Goal: Transaction & Acquisition: Download file/media

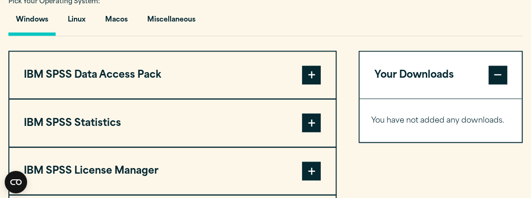
scroll to position [747, 0]
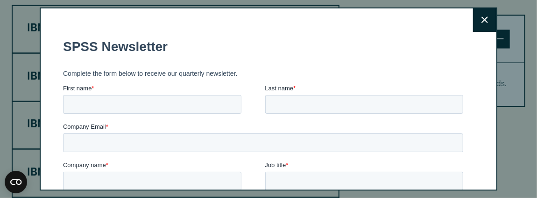
click at [481, 24] on button "Close" at bounding box center [484, 19] width 23 height 23
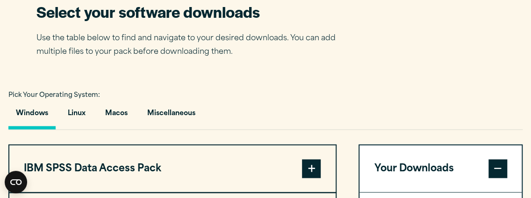
scroll to position [654, 0]
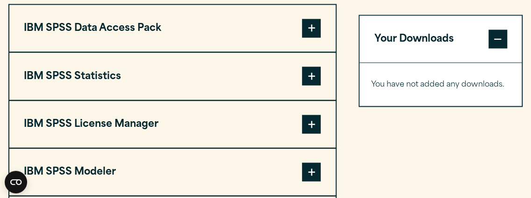
scroll to position [794, 0]
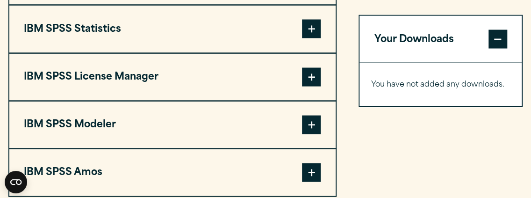
click at [311, 27] on span at bounding box center [311, 29] width 19 height 19
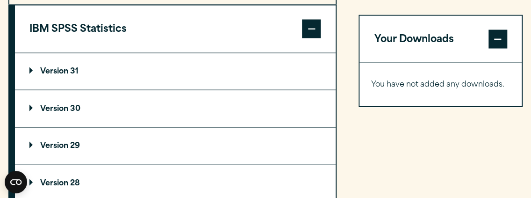
click at [70, 71] on p "Version 31" at bounding box center [53, 71] width 49 height 7
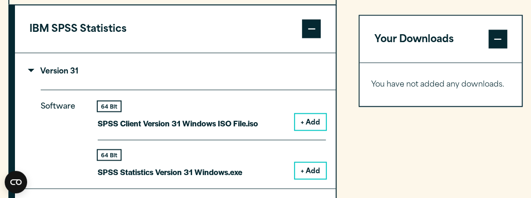
scroll to position [841, 0]
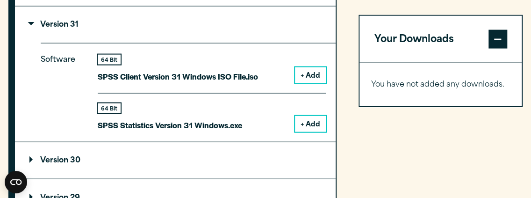
click at [312, 122] on button "+ Add" at bounding box center [310, 124] width 31 height 16
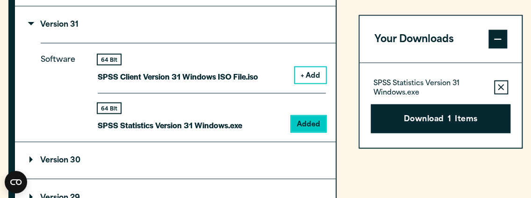
scroll to position [887, 0]
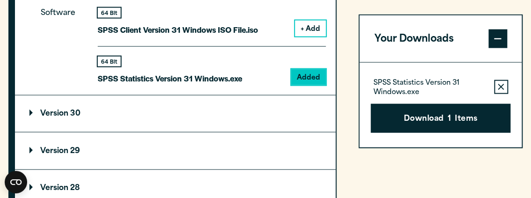
click at [55, 118] on summary "Version 30" at bounding box center [175, 113] width 320 height 37
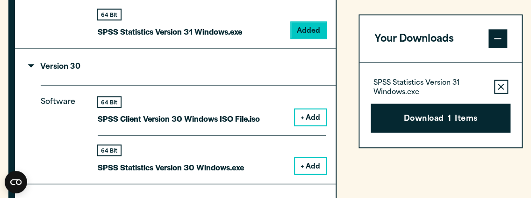
scroll to position [981, 0]
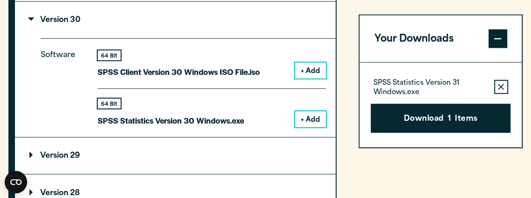
click at [504, 86] on button "Remove this item from your software download list" at bounding box center [501, 87] width 14 height 14
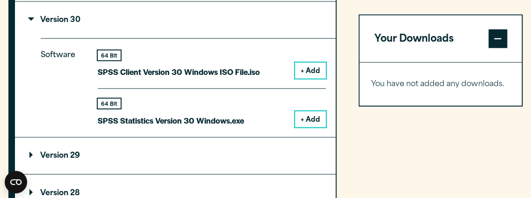
click at [298, 116] on button "+ Add" at bounding box center [310, 119] width 31 height 16
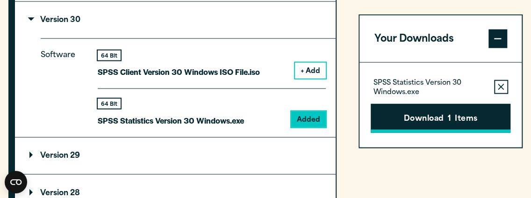
click at [392, 121] on button "Download 1 Items" at bounding box center [440, 118] width 140 height 29
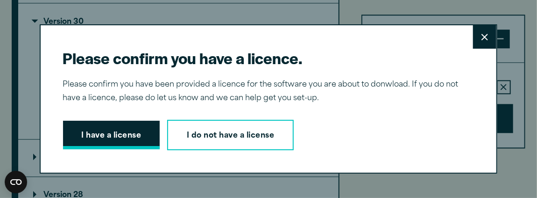
click at [127, 130] on button "I have a license" at bounding box center [111, 135] width 97 height 29
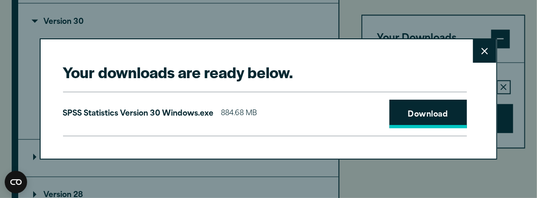
click at [410, 117] on link "Download" at bounding box center [429, 113] width 78 height 29
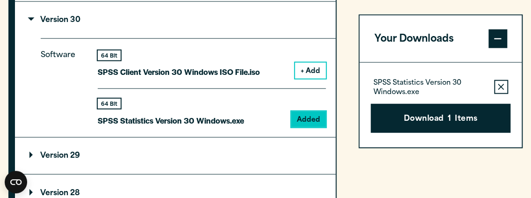
click at [248, 29] on div "Your downloads are ready below. Close SPSS Statistics Version 30 Windows.exe 88…" at bounding box center [265, 99] width 531 height 198
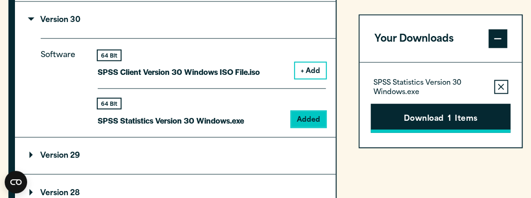
click at [436, 113] on button "Download 1 Items" at bounding box center [440, 118] width 140 height 29
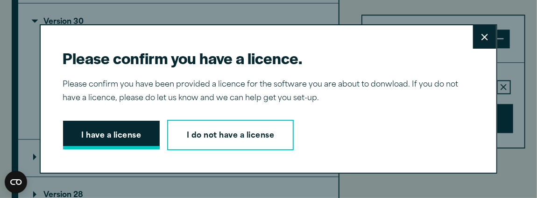
click at [90, 131] on button "I have a license" at bounding box center [111, 135] width 97 height 29
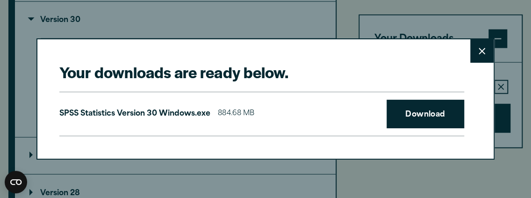
scroll to position [934, 0]
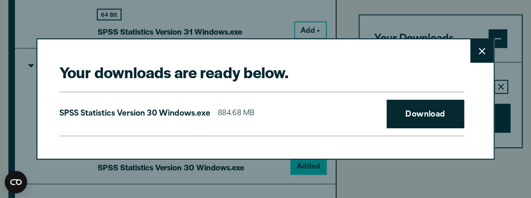
click at [479, 51] on icon at bounding box center [481, 51] width 7 height 7
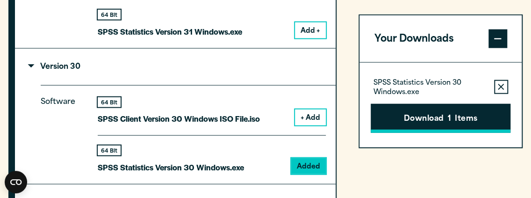
click at [450, 112] on button "Download 1 Items" at bounding box center [440, 118] width 140 height 29
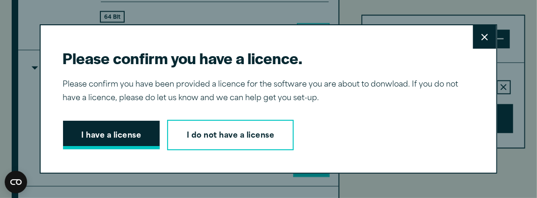
click at [79, 140] on button "I have a license" at bounding box center [111, 135] width 97 height 29
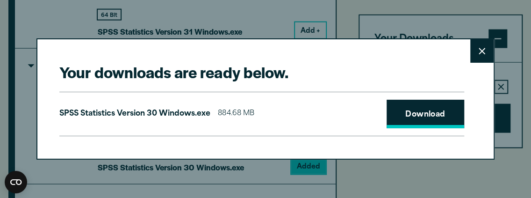
click at [439, 113] on link "Download" at bounding box center [425, 113] width 78 height 29
